Goal: Information Seeking & Learning: Learn about a topic

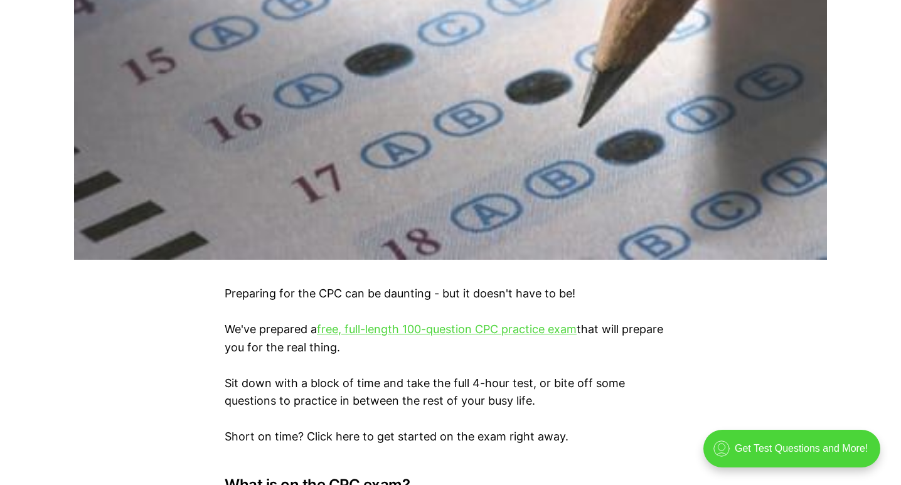
scroll to position [545, 0]
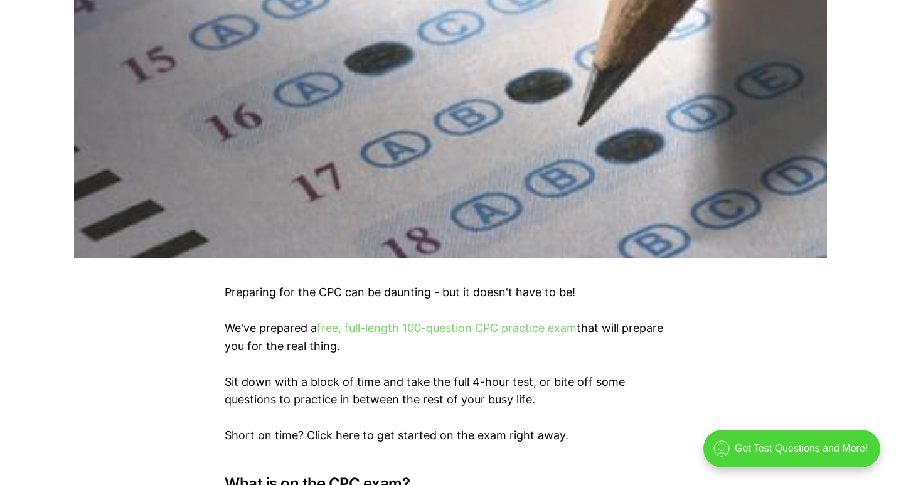
click at [469, 328] on link "free, full-length 100-question CPC practice exam" at bounding box center [447, 327] width 260 height 13
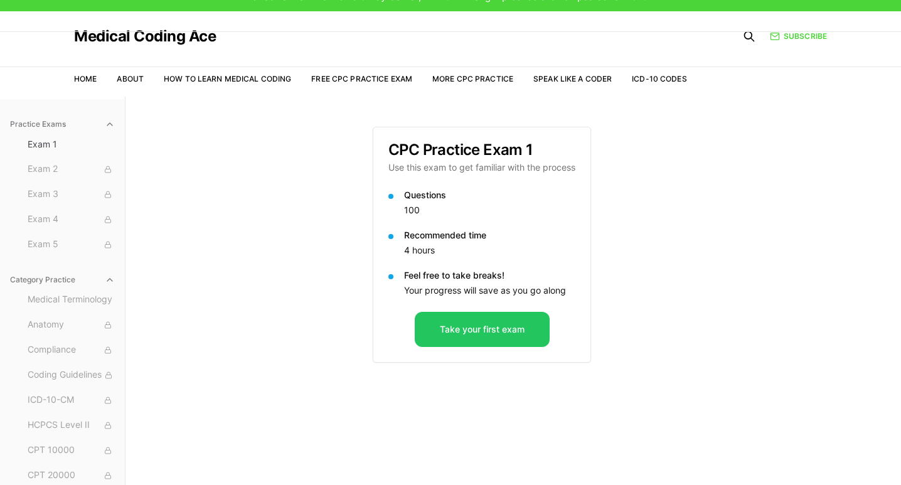
scroll to position [23, 0]
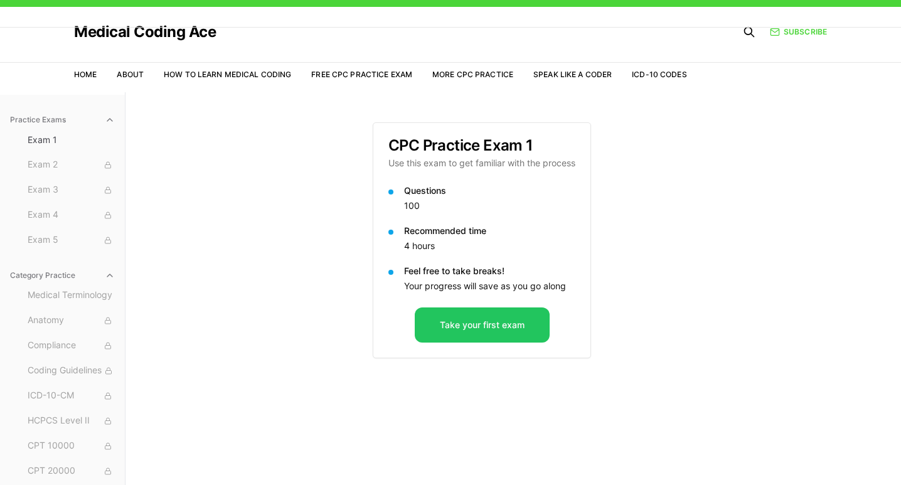
click at [469, 328] on button "Take your first exam" at bounding box center [482, 324] width 135 height 35
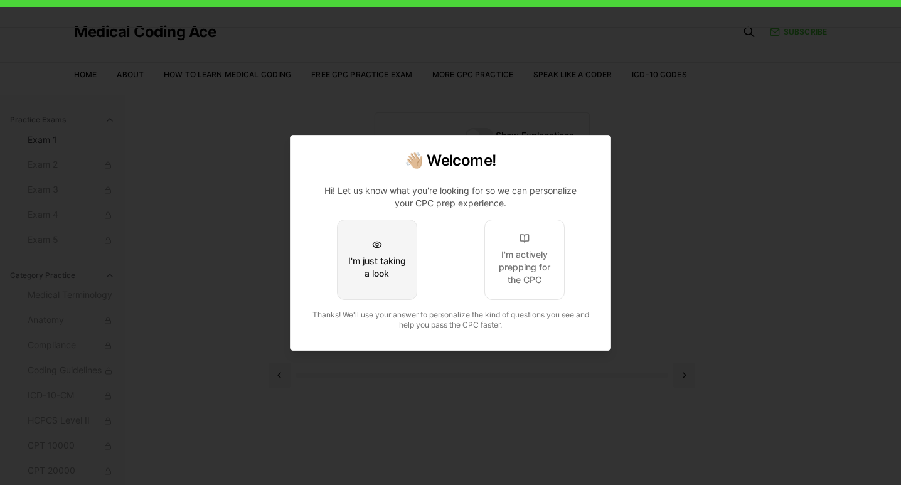
click at [391, 282] on button "I'm just taking a look" at bounding box center [377, 260] width 80 height 80
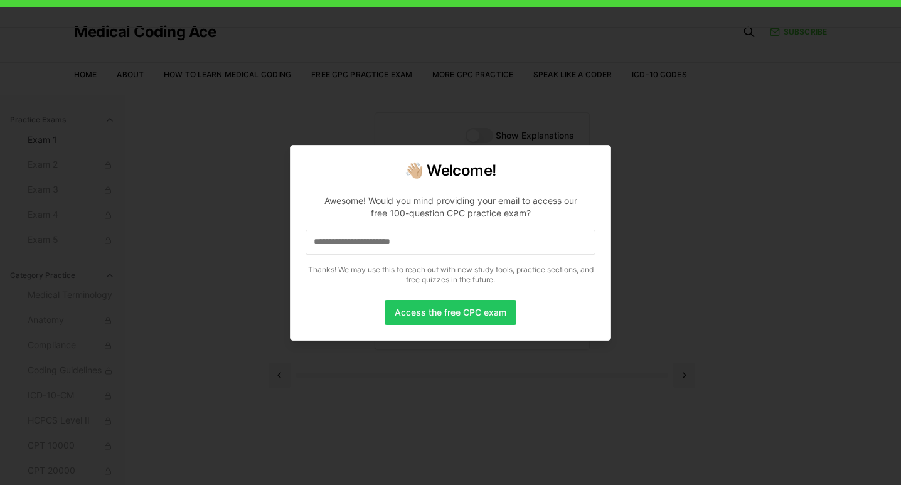
click at [403, 244] on input at bounding box center [451, 242] width 290 height 25
click at [410, 301] on button "Access the free CPC exam" at bounding box center [451, 312] width 132 height 25
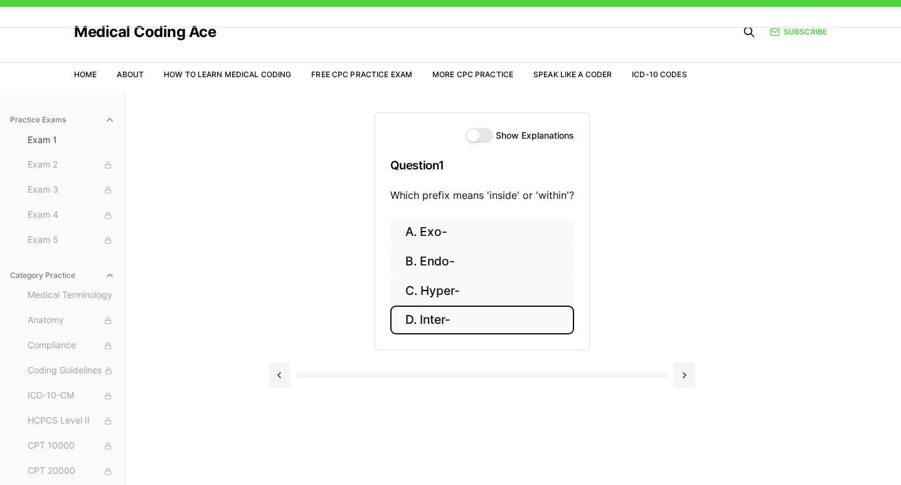
click at [423, 322] on button "D. Inter-" at bounding box center [482, 320] width 184 height 29
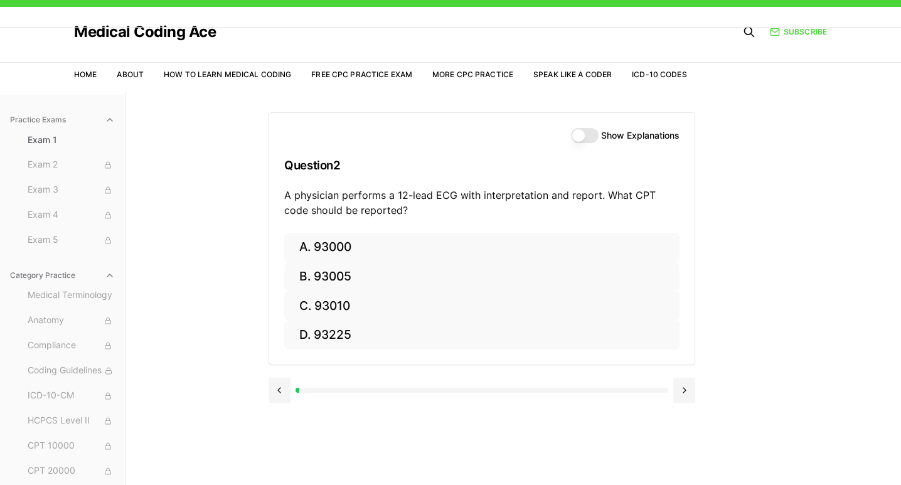
click at [569, 143] on div "Show Explanations Question 2 A physician performs a 12-lead ECG with interpreta…" at bounding box center [481, 173] width 425 height 120
click at [578, 139] on button "Show Explanations" at bounding box center [585, 135] width 28 height 15
drag, startPoint x: 397, startPoint y: 195, endPoint x: 455, endPoint y: 195, distance: 58.3
click at [455, 195] on p "A physician performs a 12-lead ECG with interpretation and report. What CPT cod…" at bounding box center [481, 203] width 395 height 30
copy p "12-lead ECG"
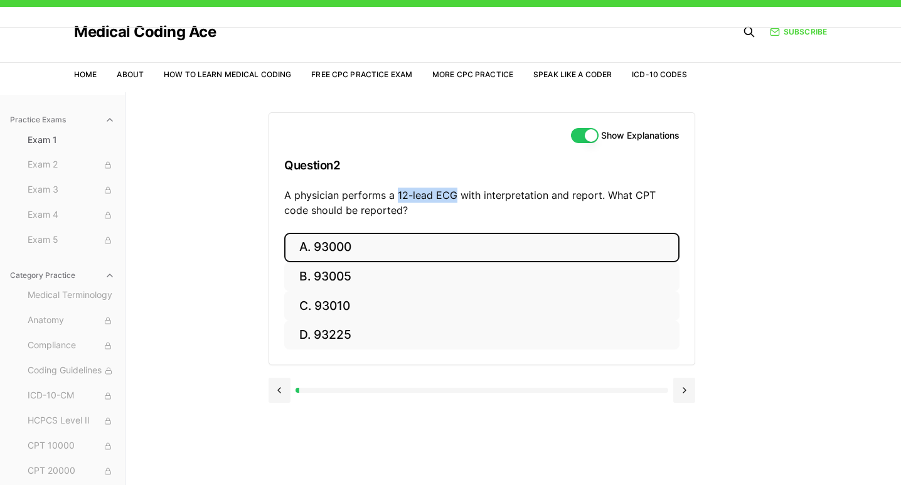
click at [344, 250] on button "A. 93000" at bounding box center [481, 247] width 395 height 29
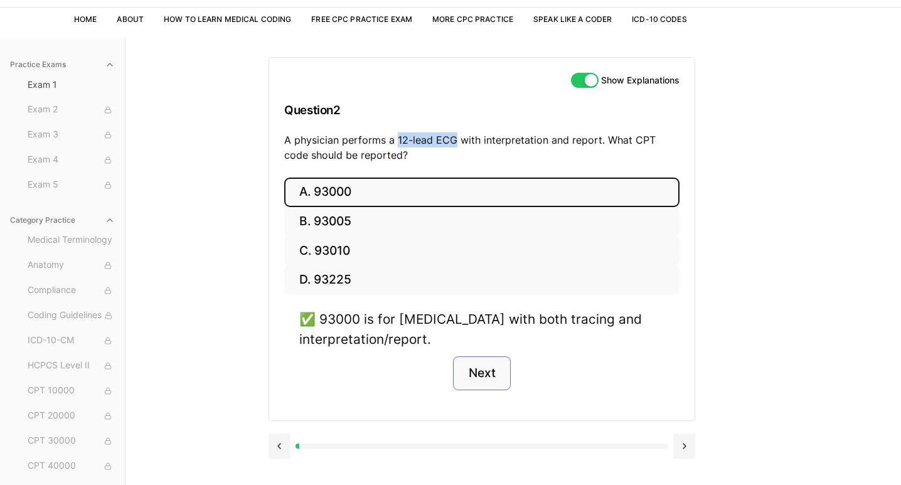
scroll to position [85, 0]
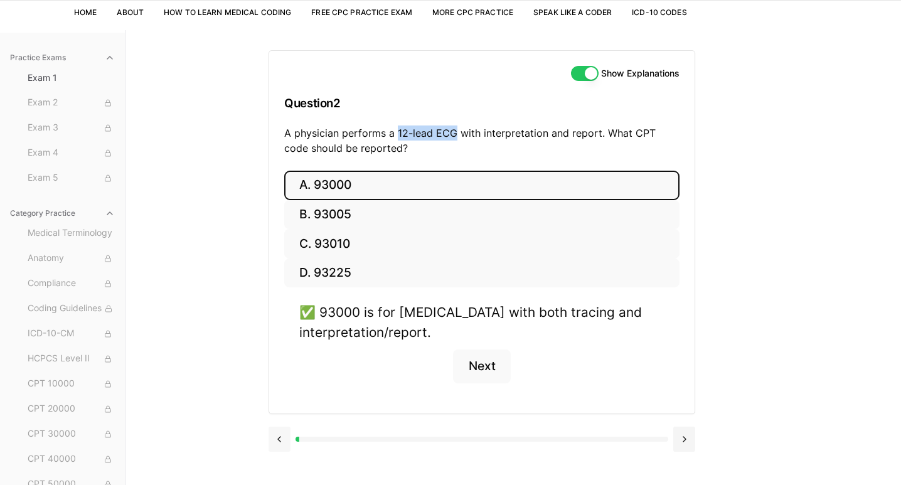
click at [275, 445] on button at bounding box center [280, 439] width 22 height 25
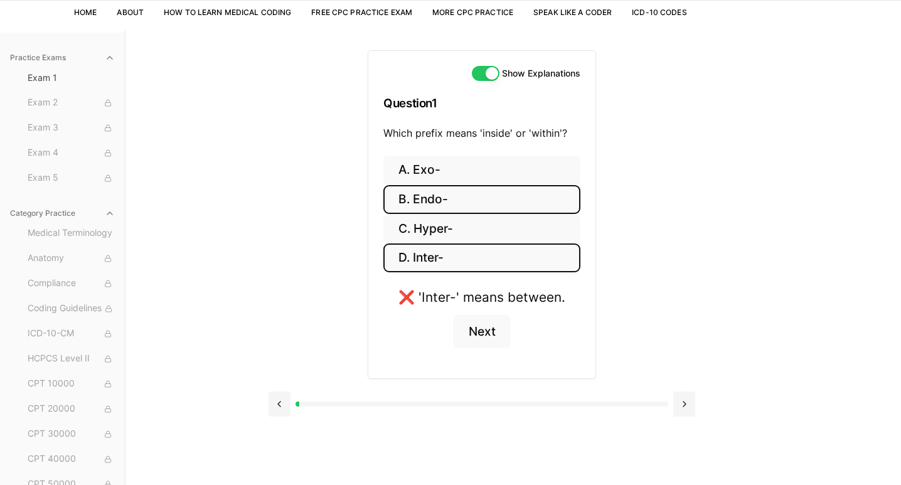
click at [467, 190] on button "B. Endo-" at bounding box center [481, 199] width 197 height 29
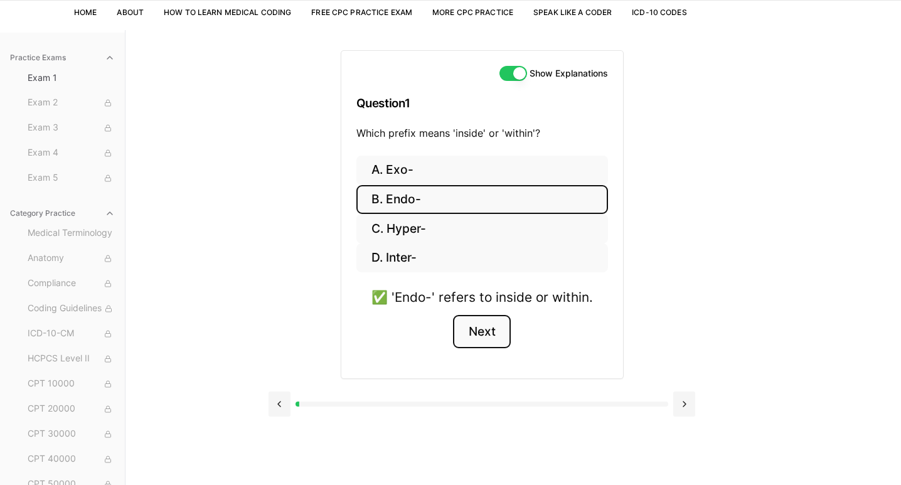
click at [484, 335] on button "Next" at bounding box center [481, 332] width 57 height 34
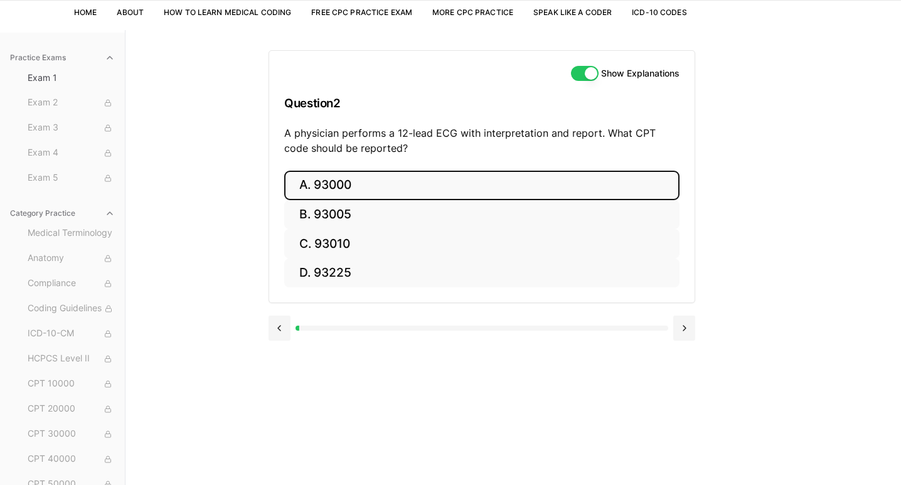
click at [358, 181] on button "A. 93000" at bounding box center [481, 185] width 395 height 29
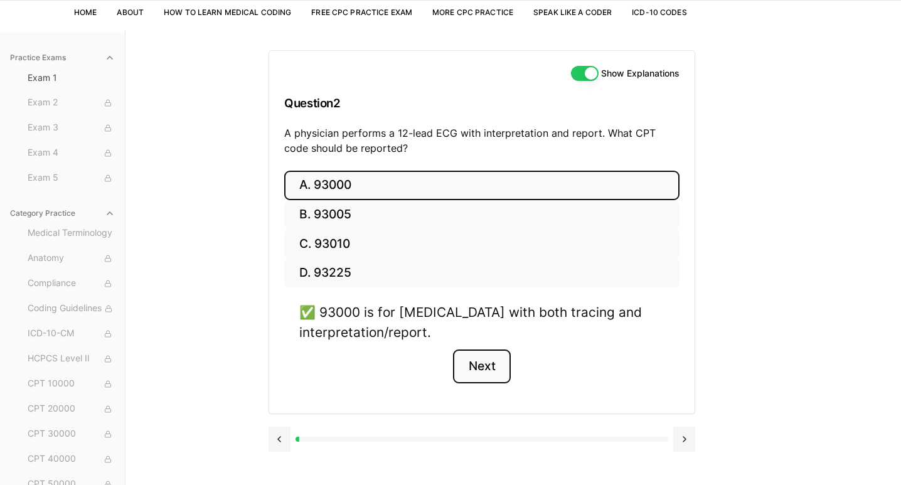
click at [473, 361] on button "Next" at bounding box center [481, 366] width 57 height 34
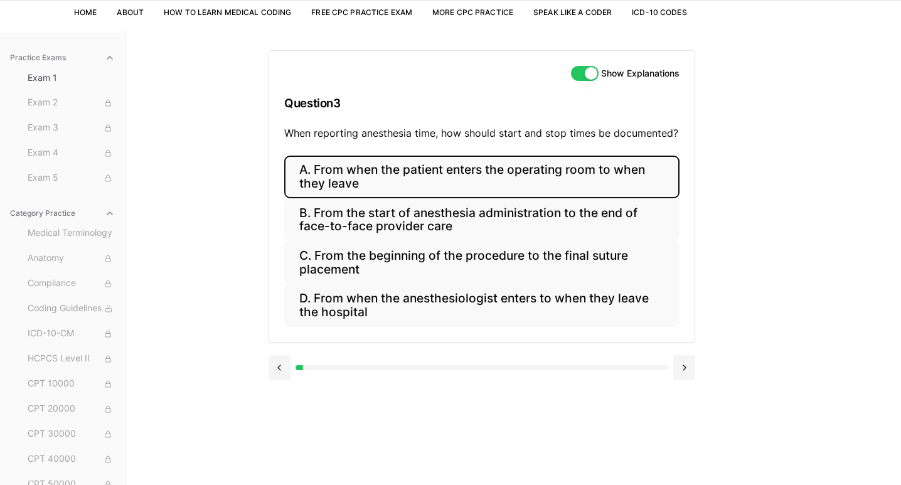
click at [551, 186] on button "A. From when the patient enters the operating room to when they leave" at bounding box center [481, 177] width 395 height 43
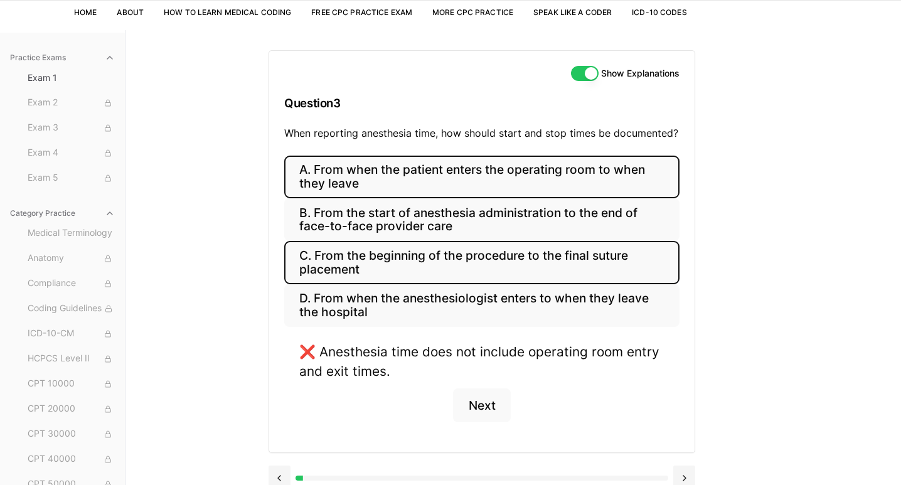
click at [506, 270] on button "C. From the beginning of the procedure to the final suture placement" at bounding box center [481, 262] width 395 height 43
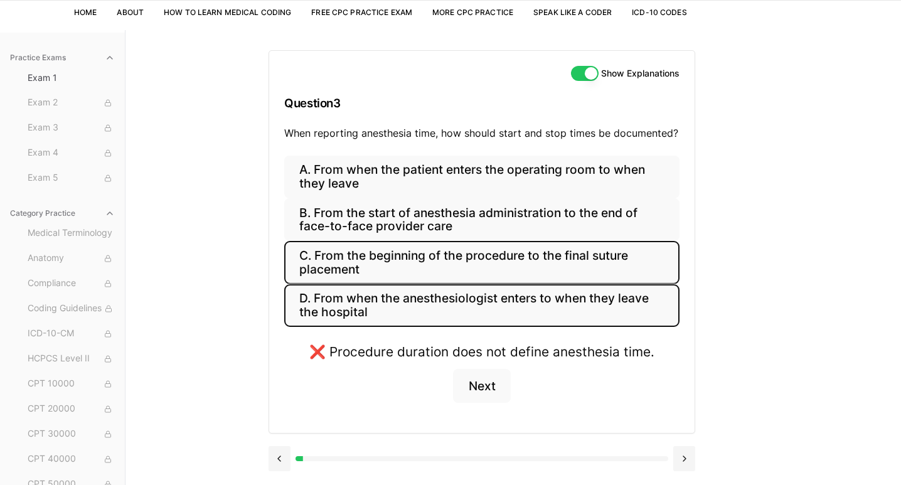
click at [493, 292] on button "D. From when the anesthesiologist enters to when they leave the hospital" at bounding box center [481, 305] width 395 height 43
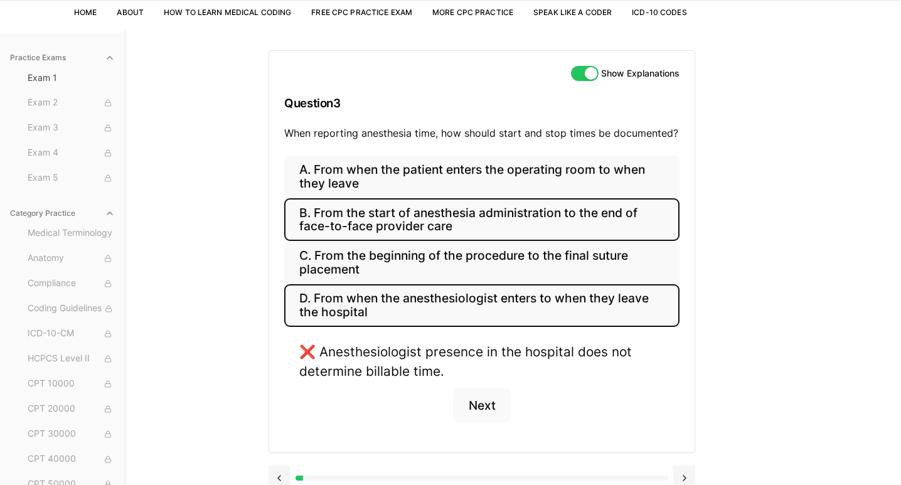
click at [508, 229] on button "B. From the start of anesthesia administration to the end of face-to-face provi…" at bounding box center [481, 219] width 395 height 43
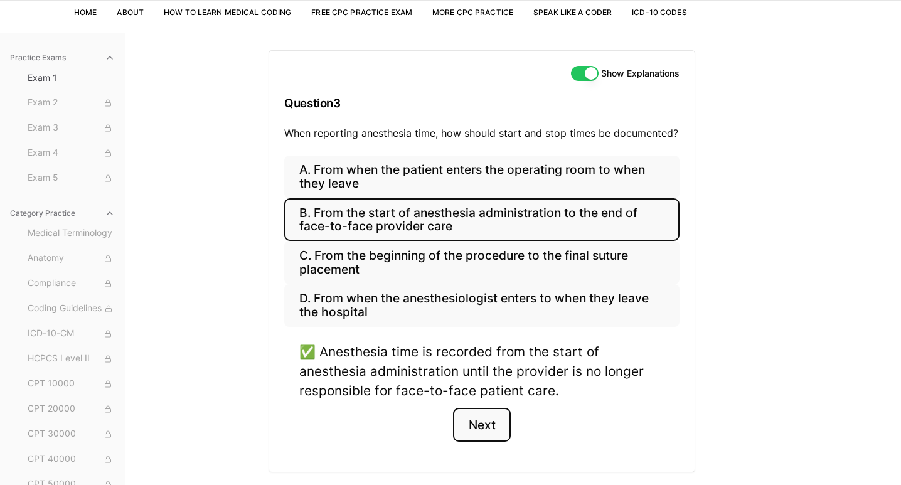
click at [470, 438] on button "Next" at bounding box center [481, 425] width 57 height 34
